Goal: Information Seeking & Learning: Learn about a topic

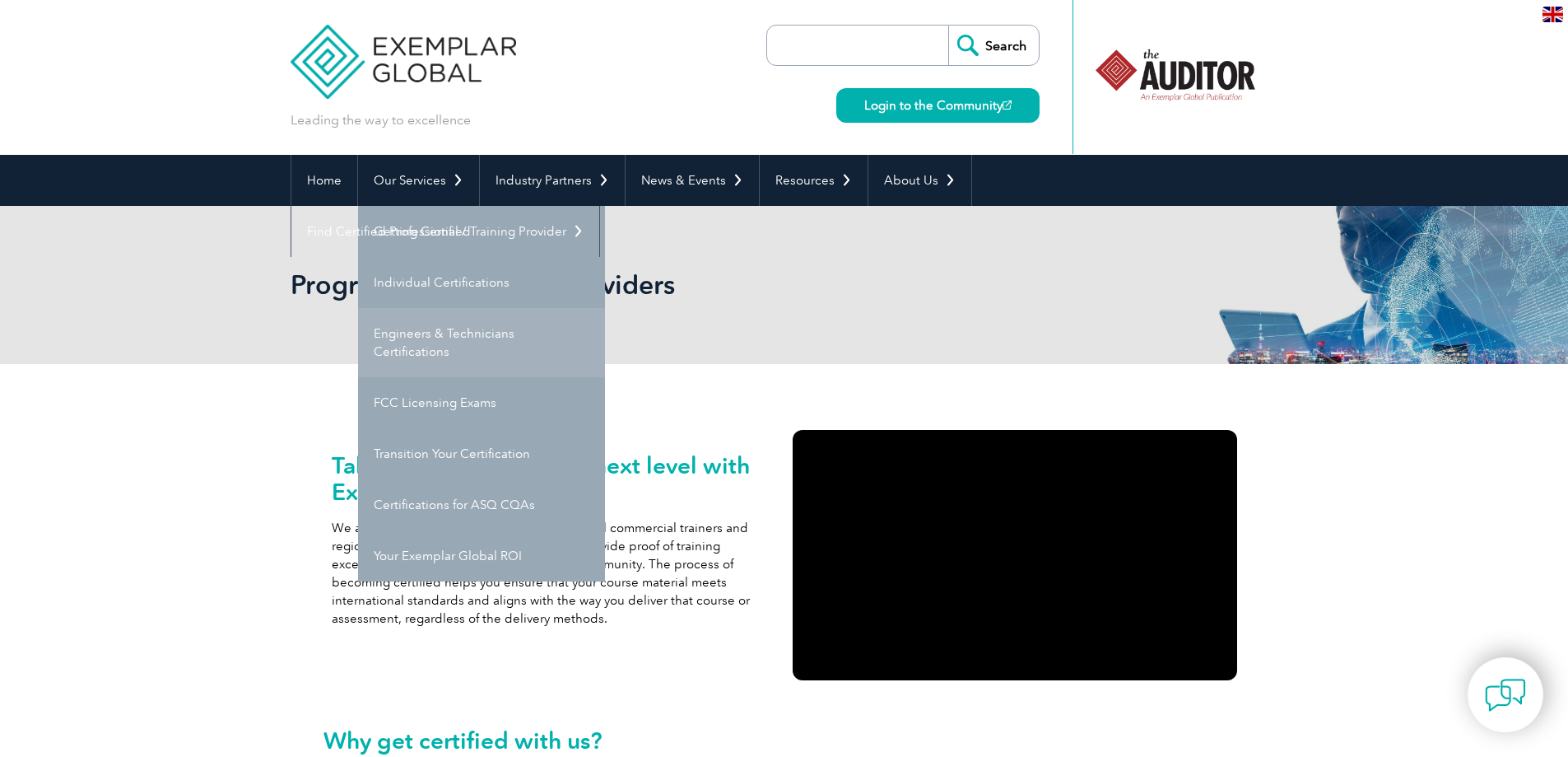
click at [468, 336] on link "Engineers & Technicians Certifications" at bounding box center [481, 342] width 247 height 69
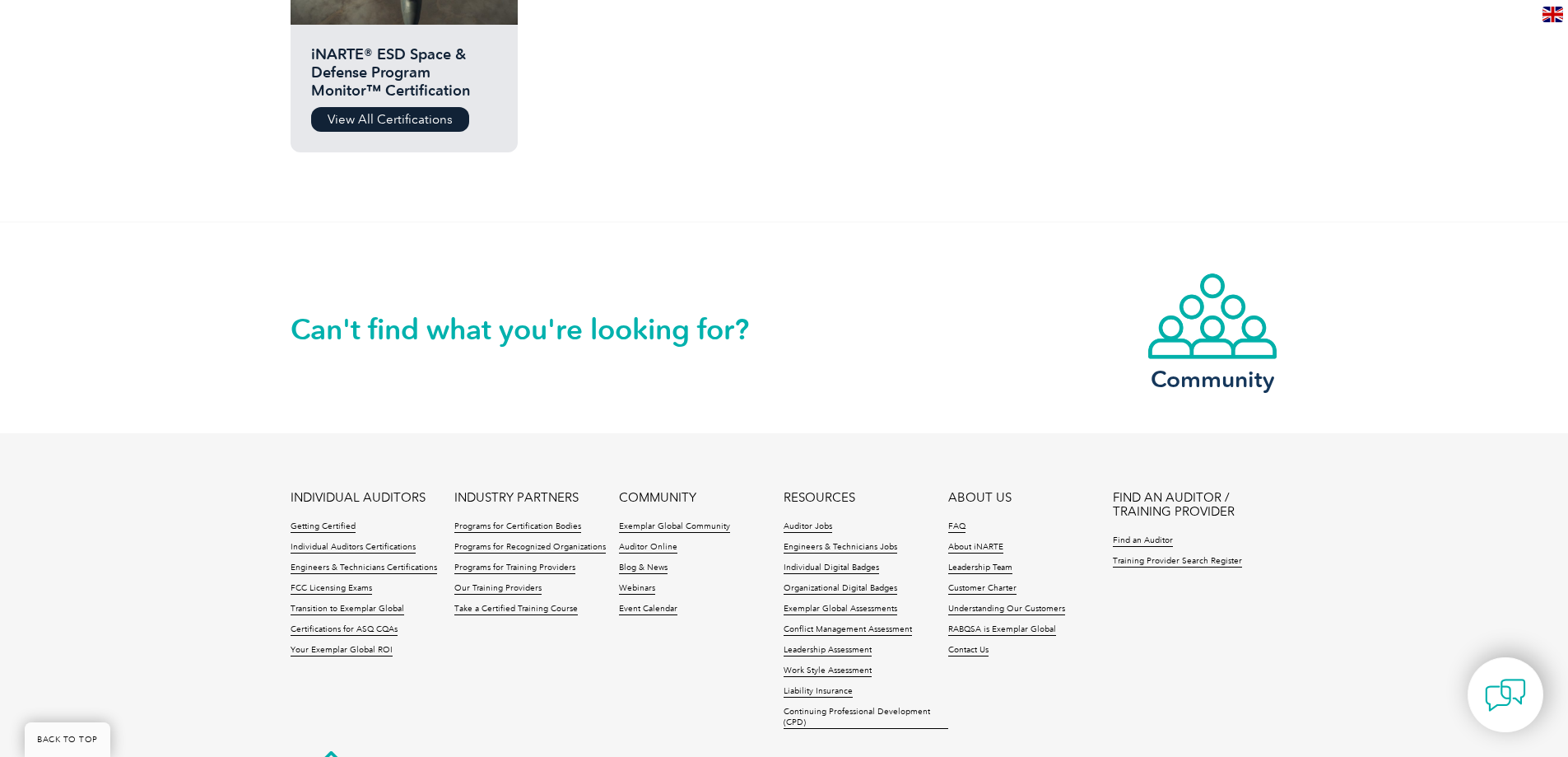
scroll to position [824, 0]
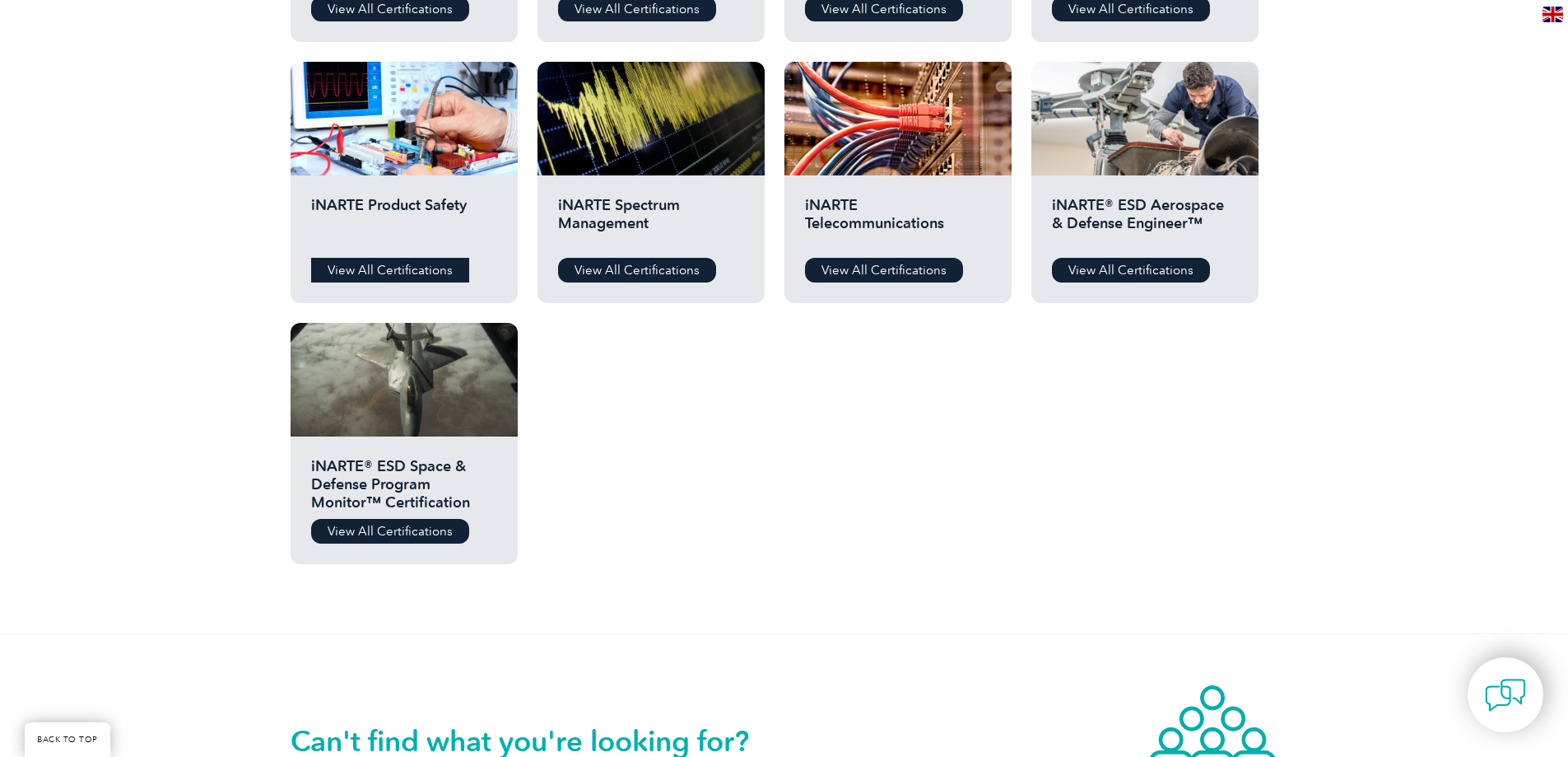
click at [382, 274] on link "View All Certifications" at bounding box center [390, 270] width 158 height 25
click at [385, 531] on link "View All Certifications" at bounding box center [390, 531] width 158 height 25
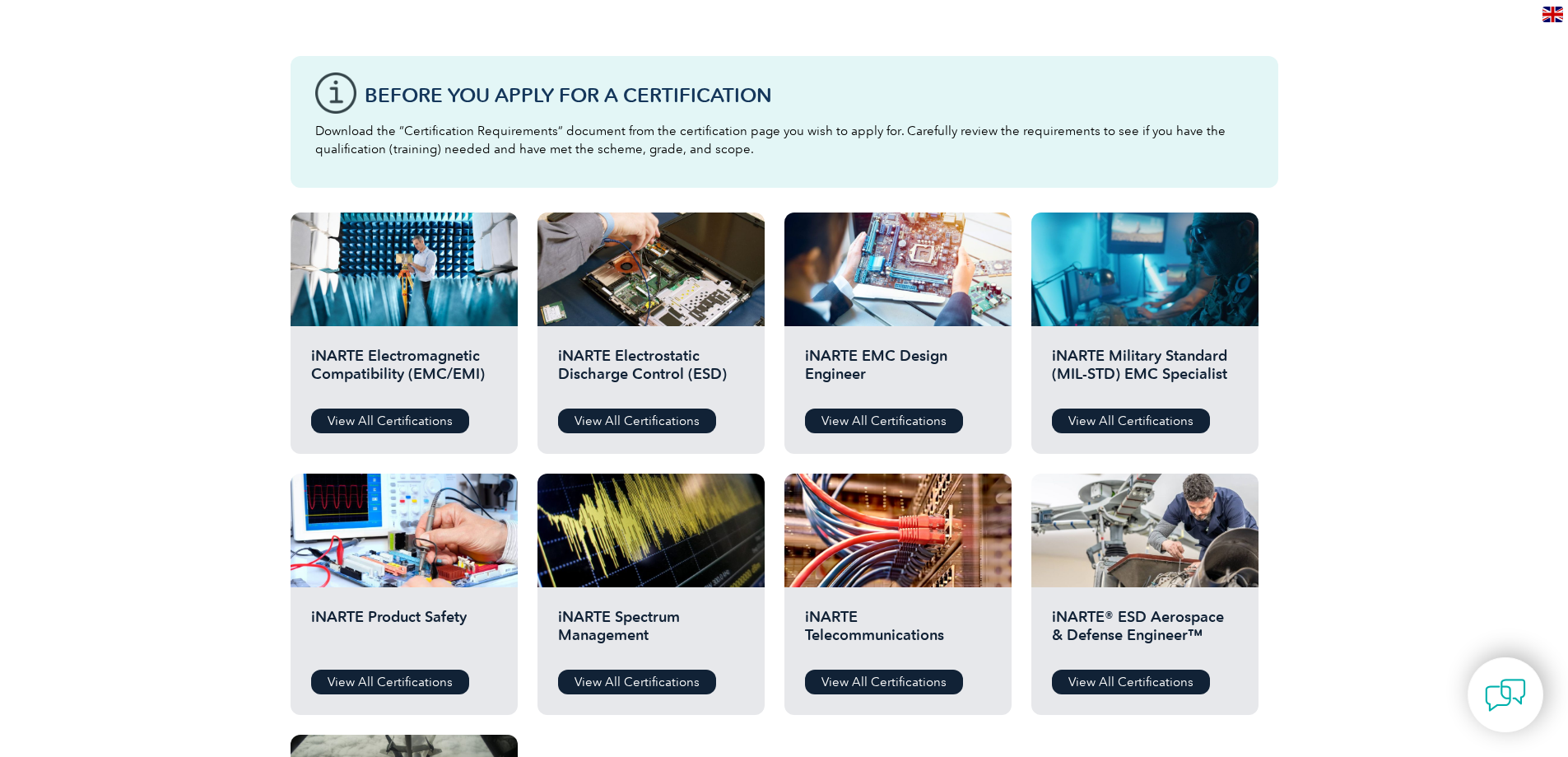
scroll to position [0, 0]
